Goal: Task Accomplishment & Management: Manage account settings

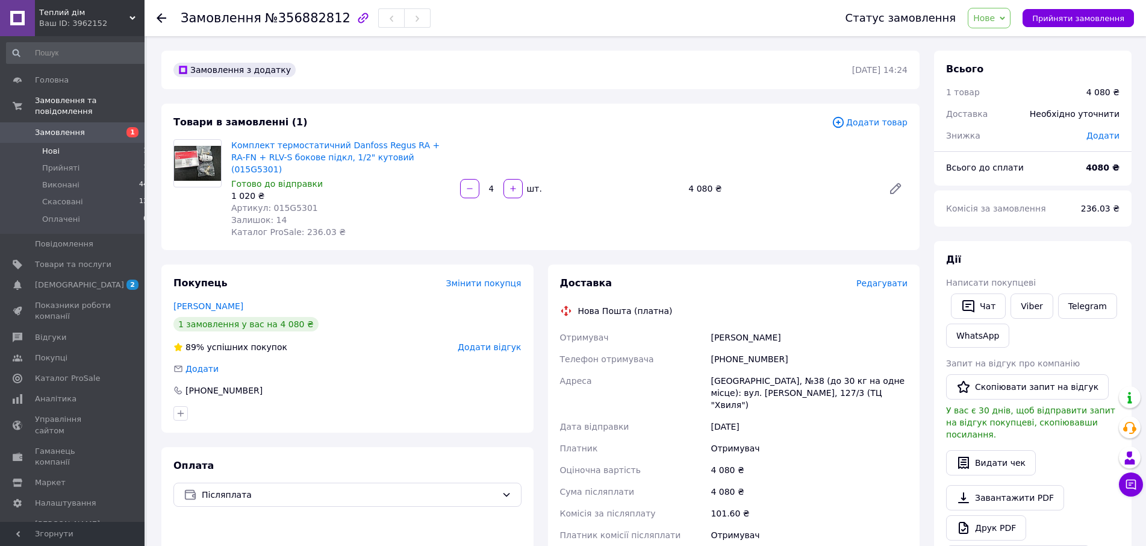
click at [61, 143] on li "Нові 1" at bounding box center [77, 151] width 155 height 17
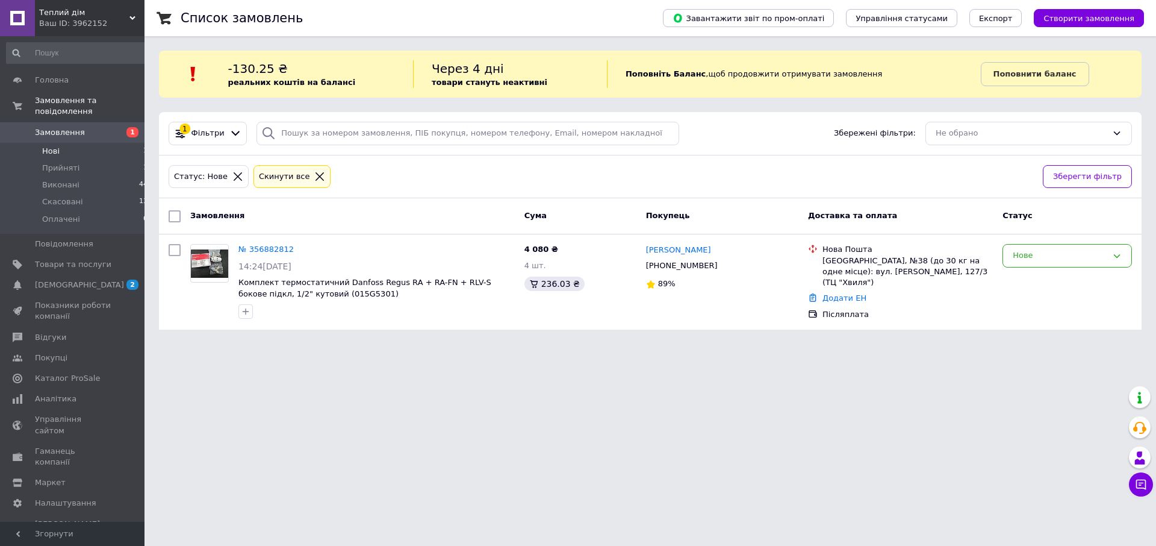
click at [338, 344] on html "Теплий дім Ваш ID: 3962152 Сайт Теплий дім Кабінет покупця Перевірити стан сист…" at bounding box center [578, 172] width 1156 height 344
drag, startPoint x: 832, startPoint y: 268, endPoint x: 869, endPoint y: 261, distance: 36.9
click at [869, 261] on div "Нова Пошта Одеса, №38 (до 30 кг на одне місце): вул. Семена Палія, 127/3 (ТЦ "Х…" at bounding box center [907, 266] width 175 height 44
drag, startPoint x: 644, startPoint y: 251, endPoint x: 705, endPoint y: 273, distance: 64.8
click at [705, 273] on div "Александр Пятков +380661172091 89%" at bounding box center [722, 282] width 162 height 86
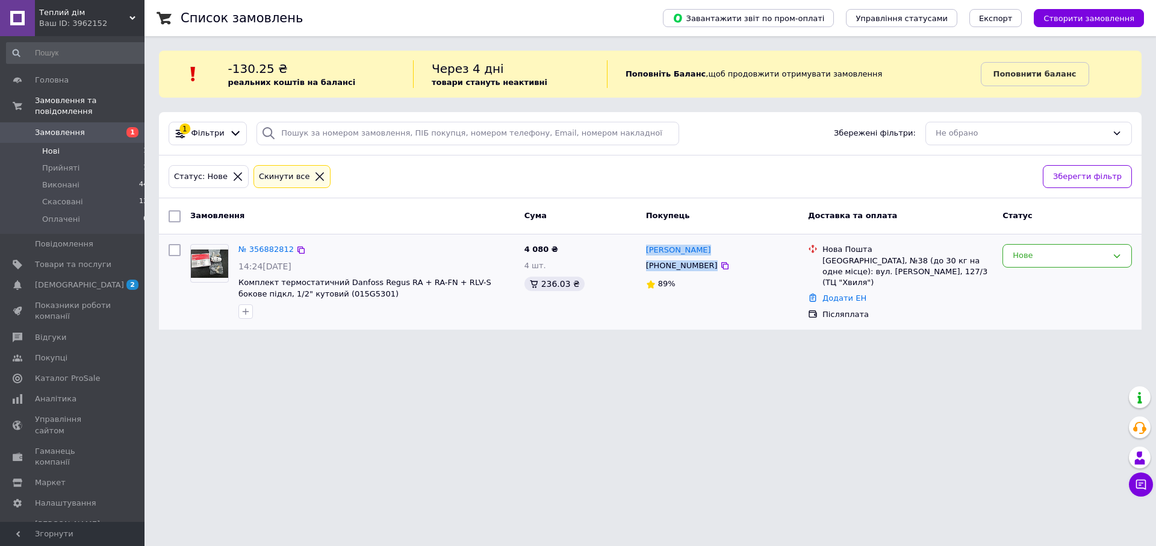
copy div "Александр Пятков +380661172091"
